Goal: Task Accomplishment & Management: Manage account settings

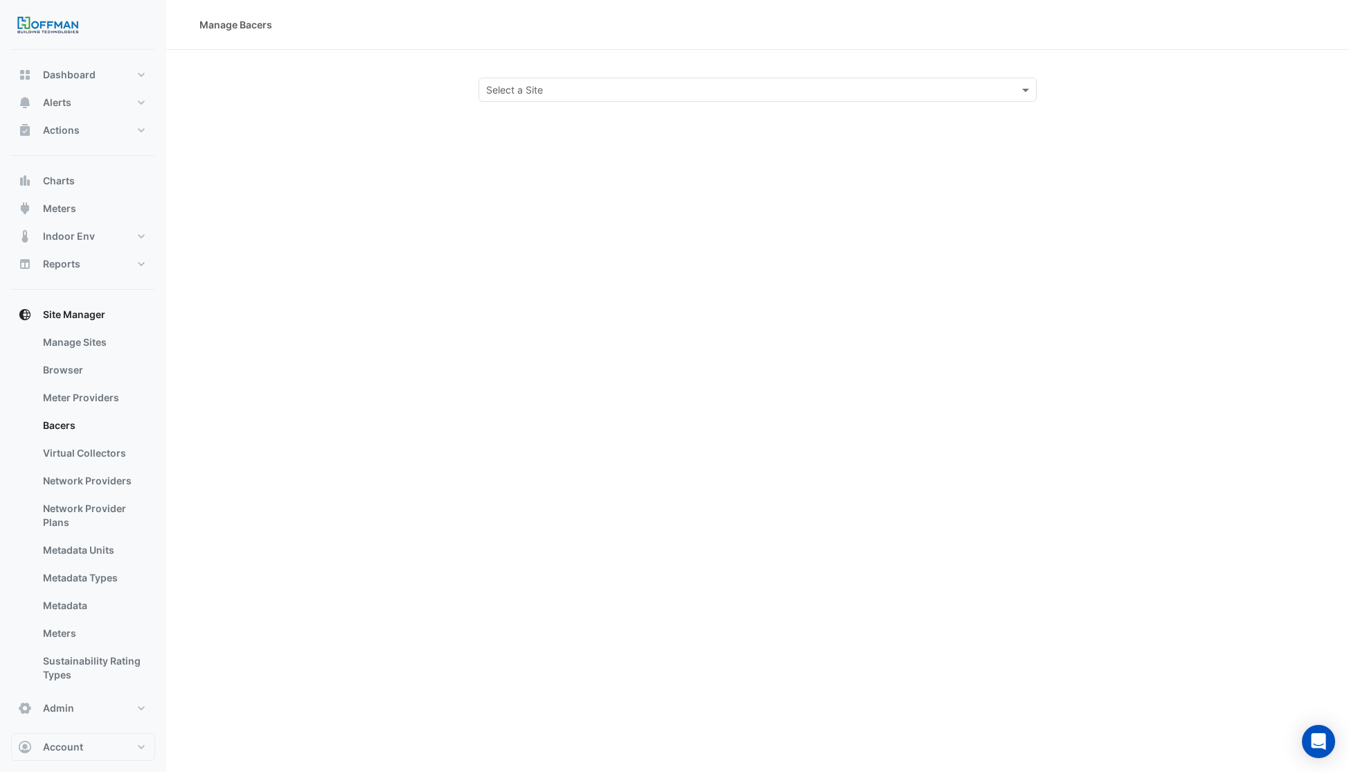
click at [529, 94] on input "text" at bounding box center [743, 90] width 515 height 15
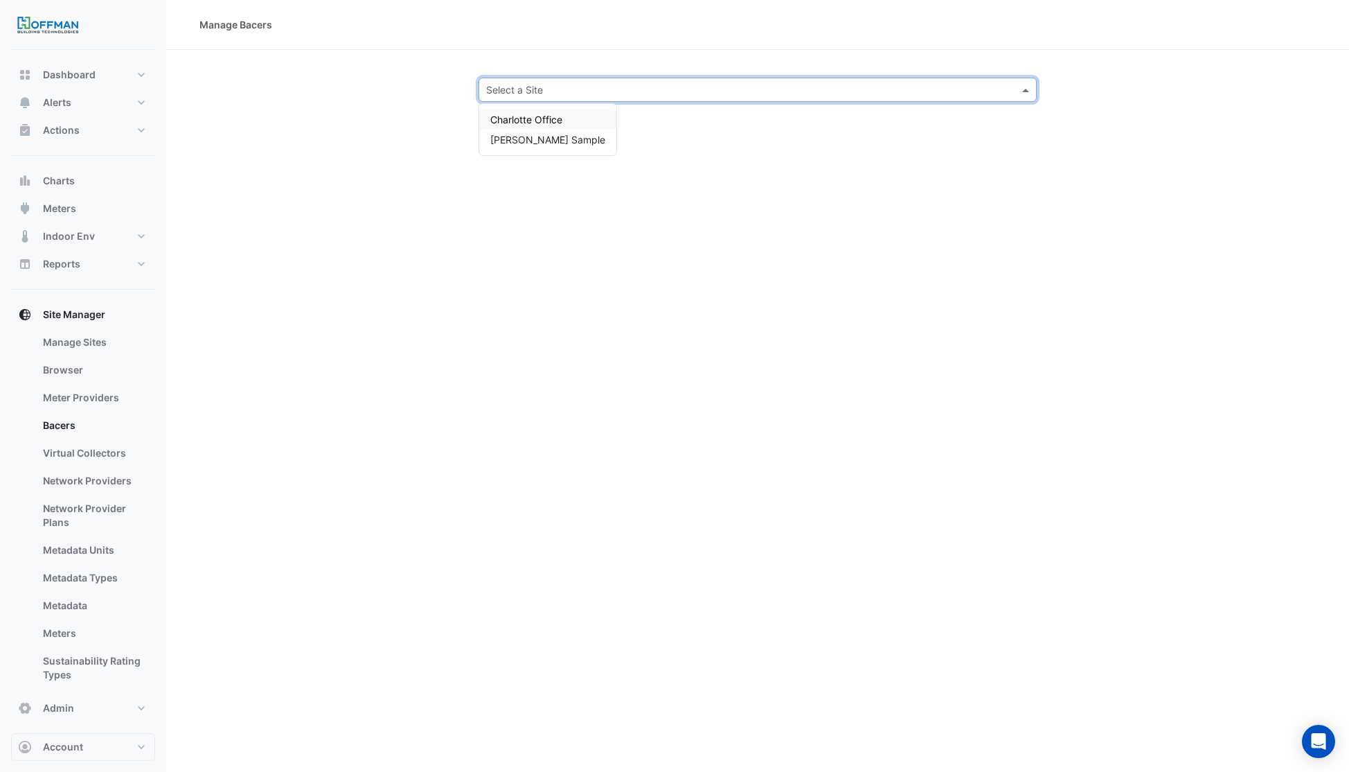
click at [528, 118] on span "Charlotte Office" at bounding box center [526, 120] width 72 height 12
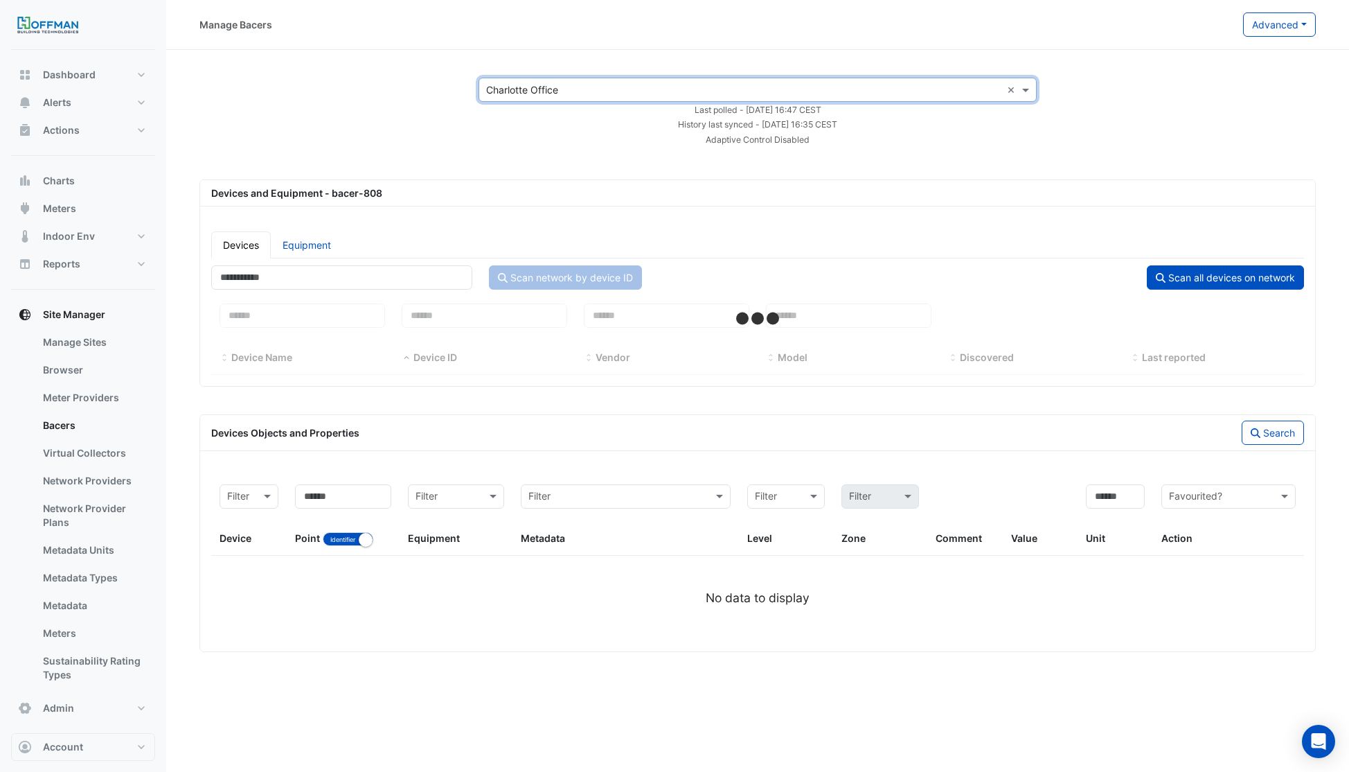
select select "***"
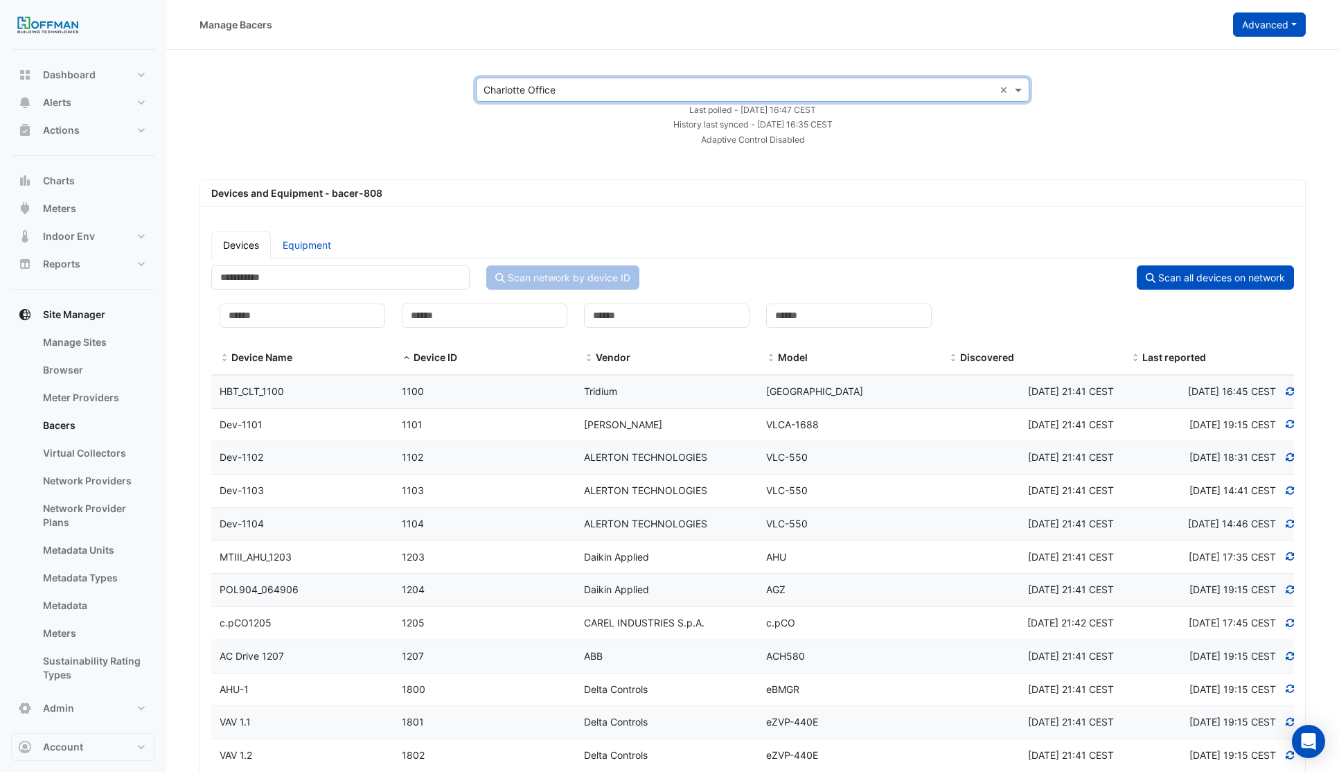
click at [1253, 26] on button "Advanced" at bounding box center [1269, 24] width 73 height 24
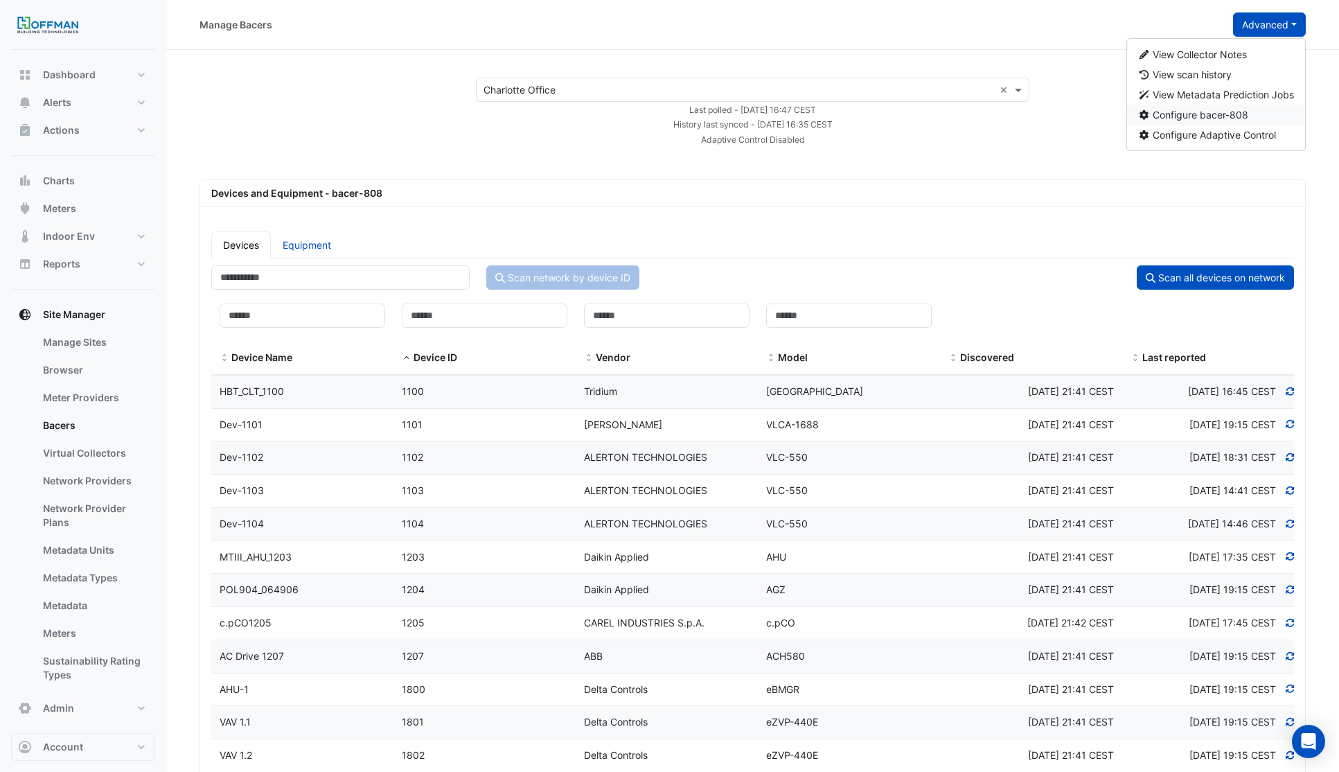
click at [1196, 117] on span "Configure bacer-808" at bounding box center [1201, 115] width 96 height 12
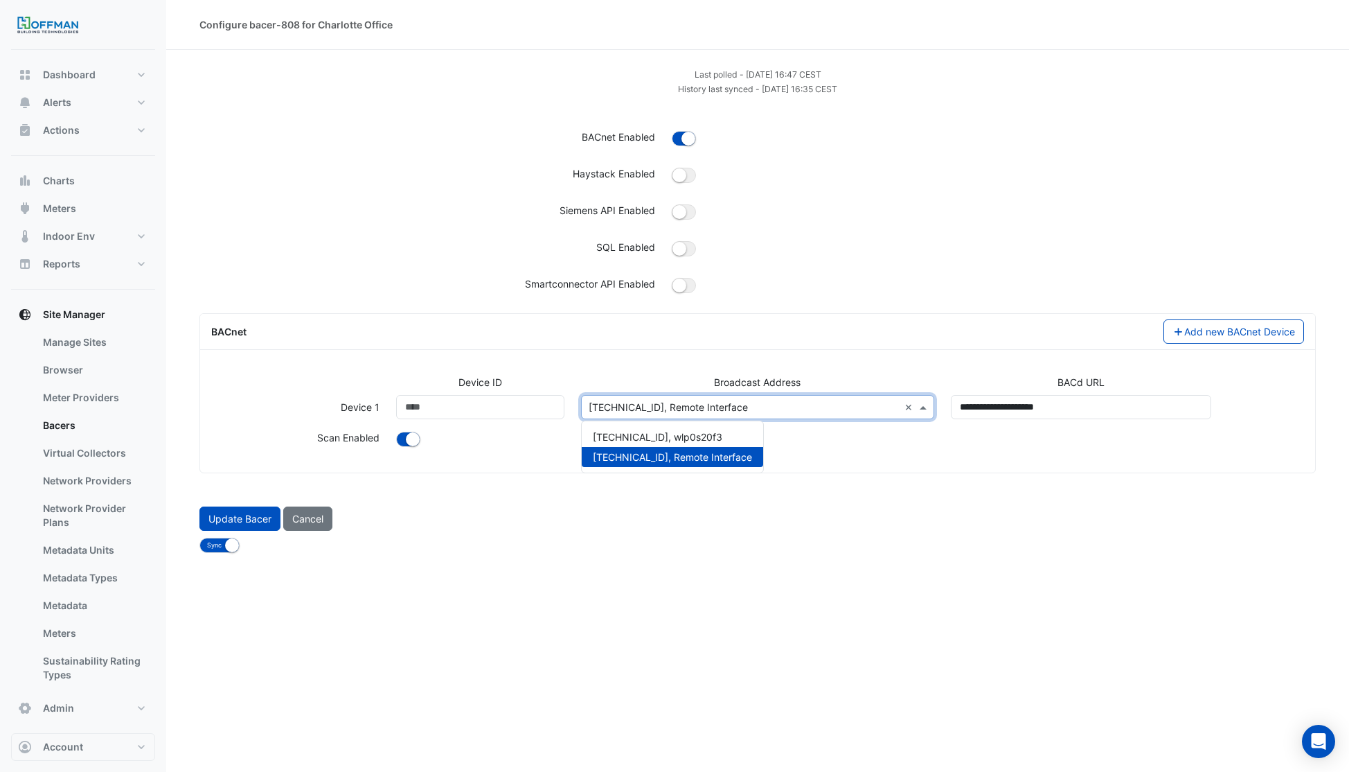
click at [762, 411] on input "text" at bounding box center [744, 407] width 310 height 15
click at [830, 345] on div "BACnet Add new BACnet Device" at bounding box center [757, 332] width 1115 height 36
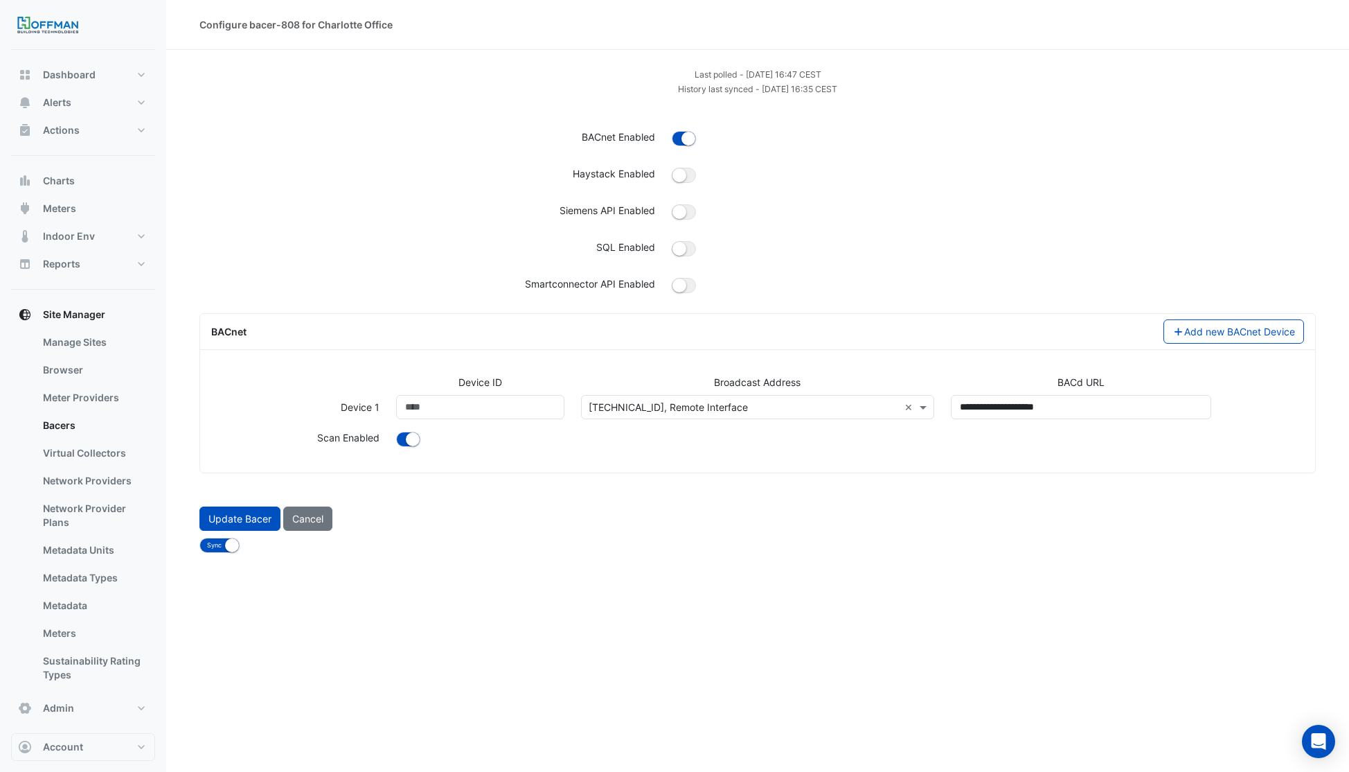
click at [802, 407] on input "text" at bounding box center [744, 407] width 310 height 15
click at [733, 407] on input "text" at bounding box center [744, 407] width 310 height 15
click at [922, 413] on span at bounding box center [924, 407] width 17 height 15
